Goal: Transaction & Acquisition: Subscribe to service/newsletter

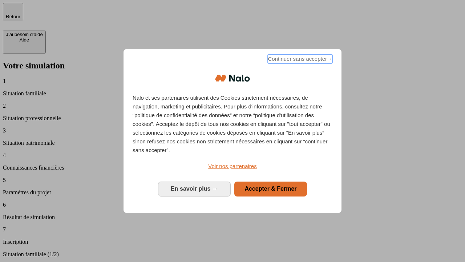
click at [299, 60] on span "Continuer sans accepter →" at bounding box center [300, 58] width 65 height 9
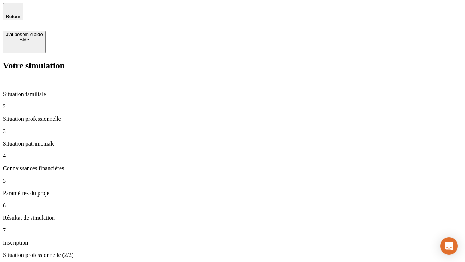
type input "30 000"
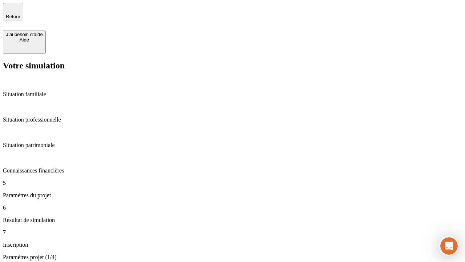
type input "25"
type input "64"
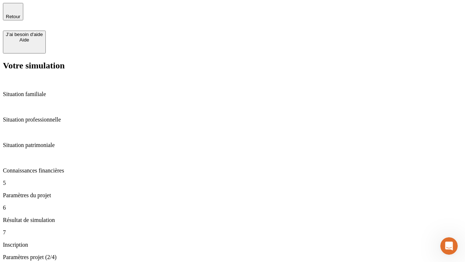
type input "1 000"
type input "640"
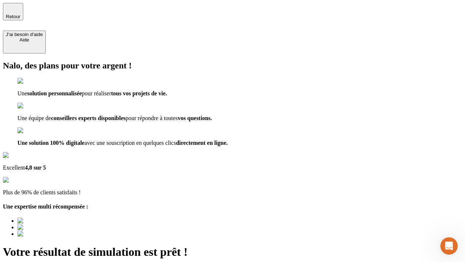
type input "[EMAIL_ADDRESS][PERSON_NAME][DOMAIN_NAME]"
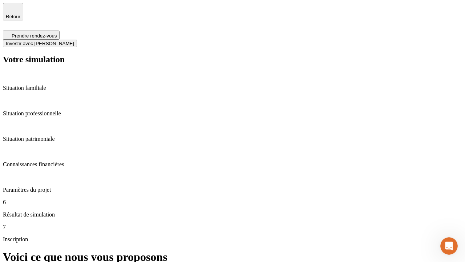
click at [74, 41] on span "Investir avec [PERSON_NAME]" at bounding box center [40, 43] width 68 height 5
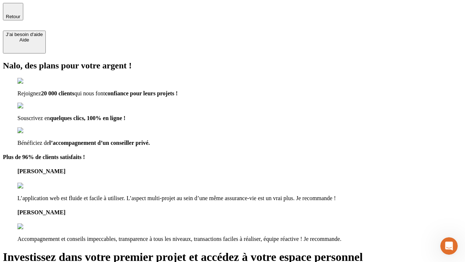
type input "[EMAIL_ADDRESS][PERSON_NAME][DOMAIN_NAME]"
